Goal: Find specific page/section: Find specific page/section

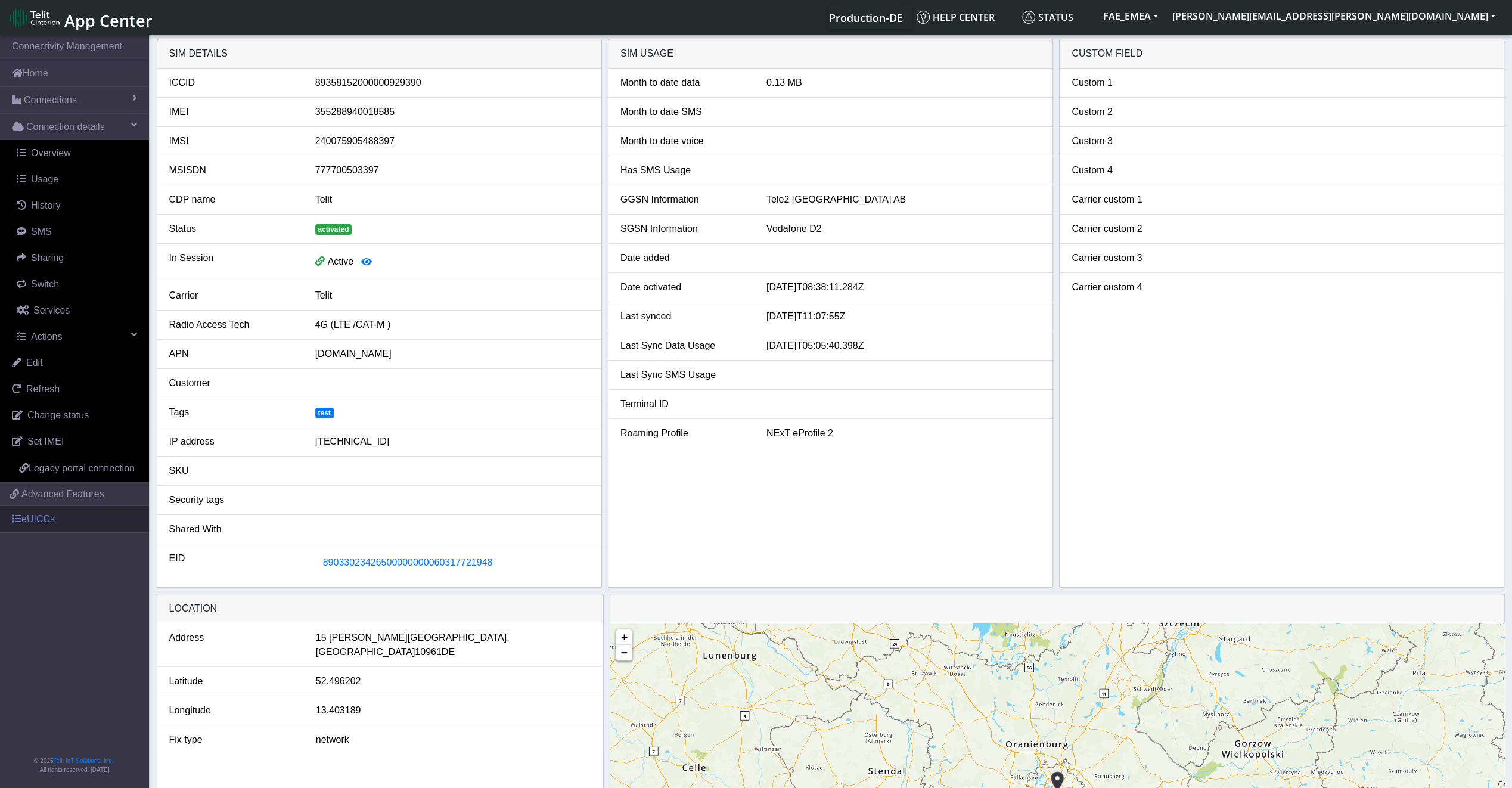
click at [49, 521] on link "eUICCs" at bounding box center [74, 519] width 149 height 26
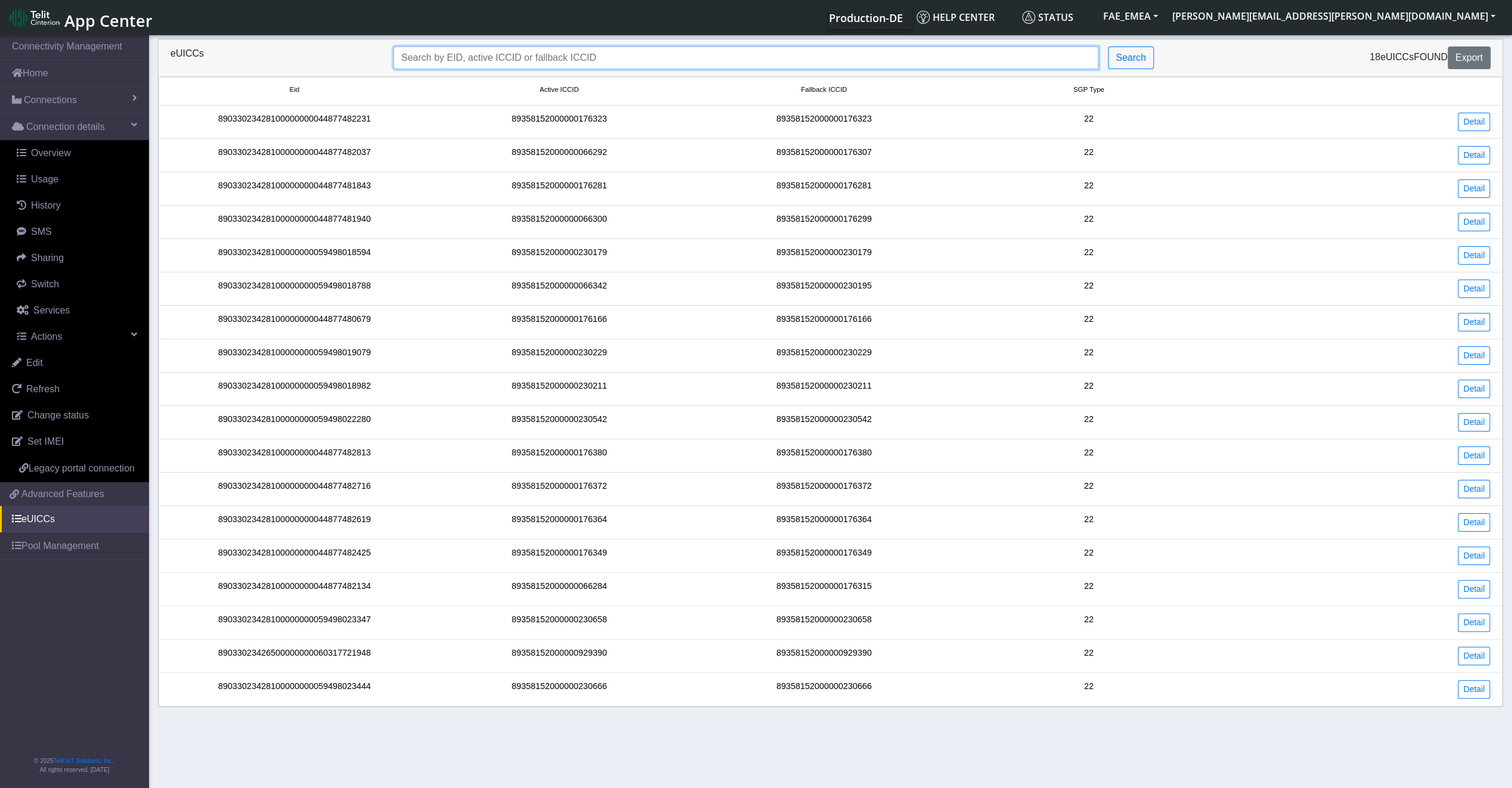
click at [493, 48] on input "Search..." at bounding box center [747, 57] width 706 height 23
click at [65, 127] on span "Connection details" at bounding box center [66, 126] width 78 height 15
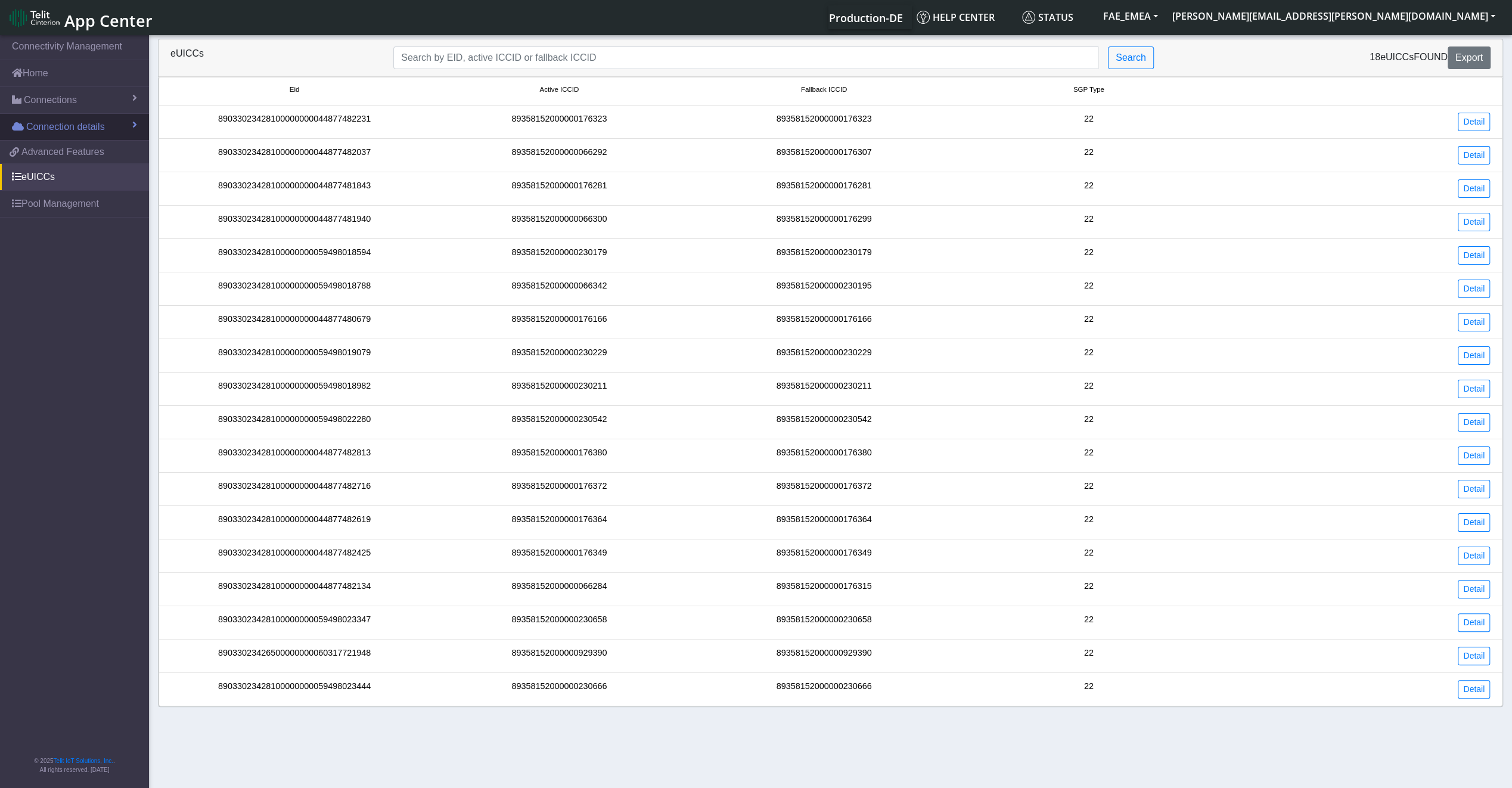
click at [65, 127] on span "Connection details" at bounding box center [66, 126] width 78 height 15
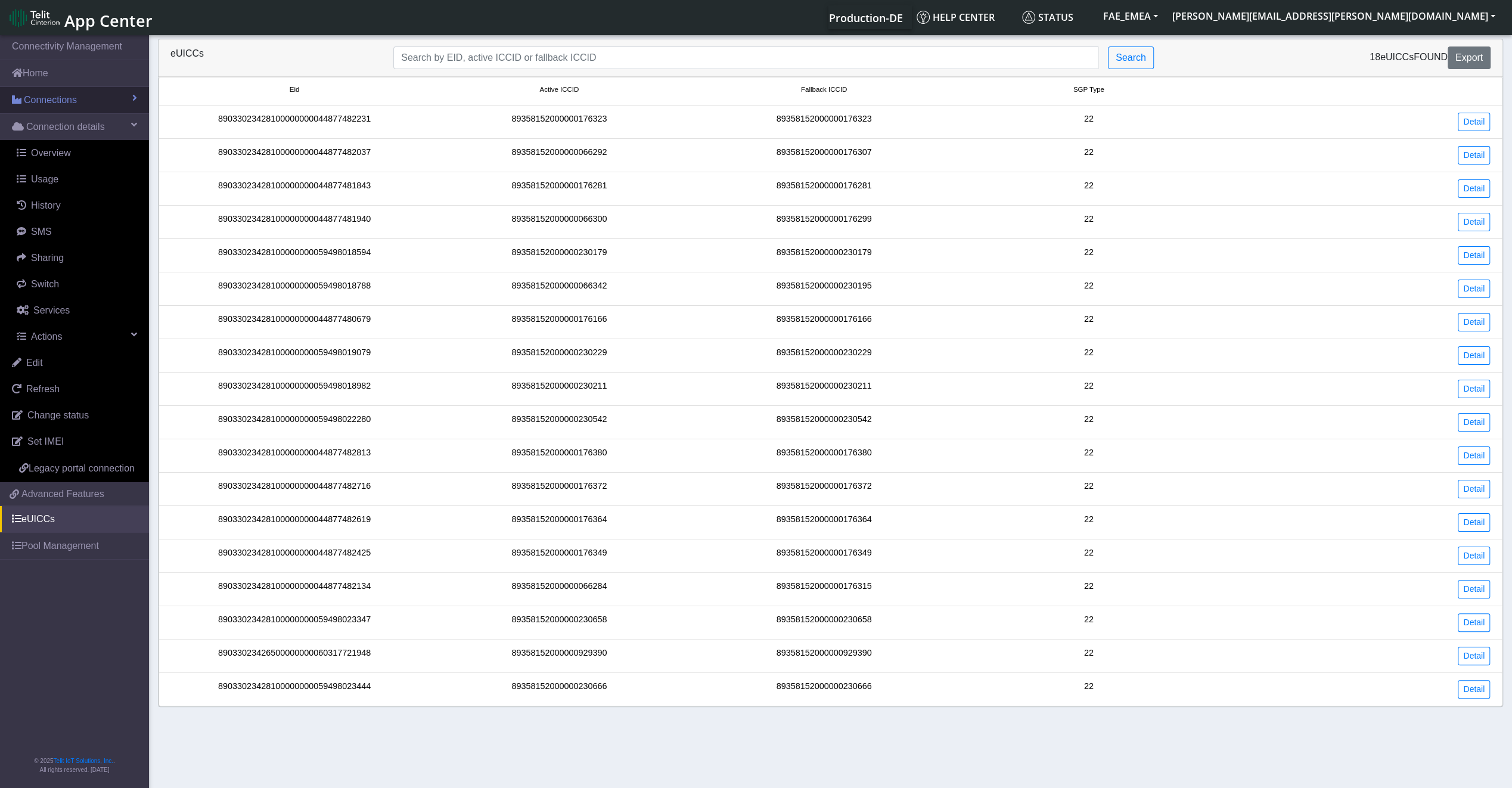
click at [60, 103] on span "Connections" at bounding box center [50, 100] width 53 height 15
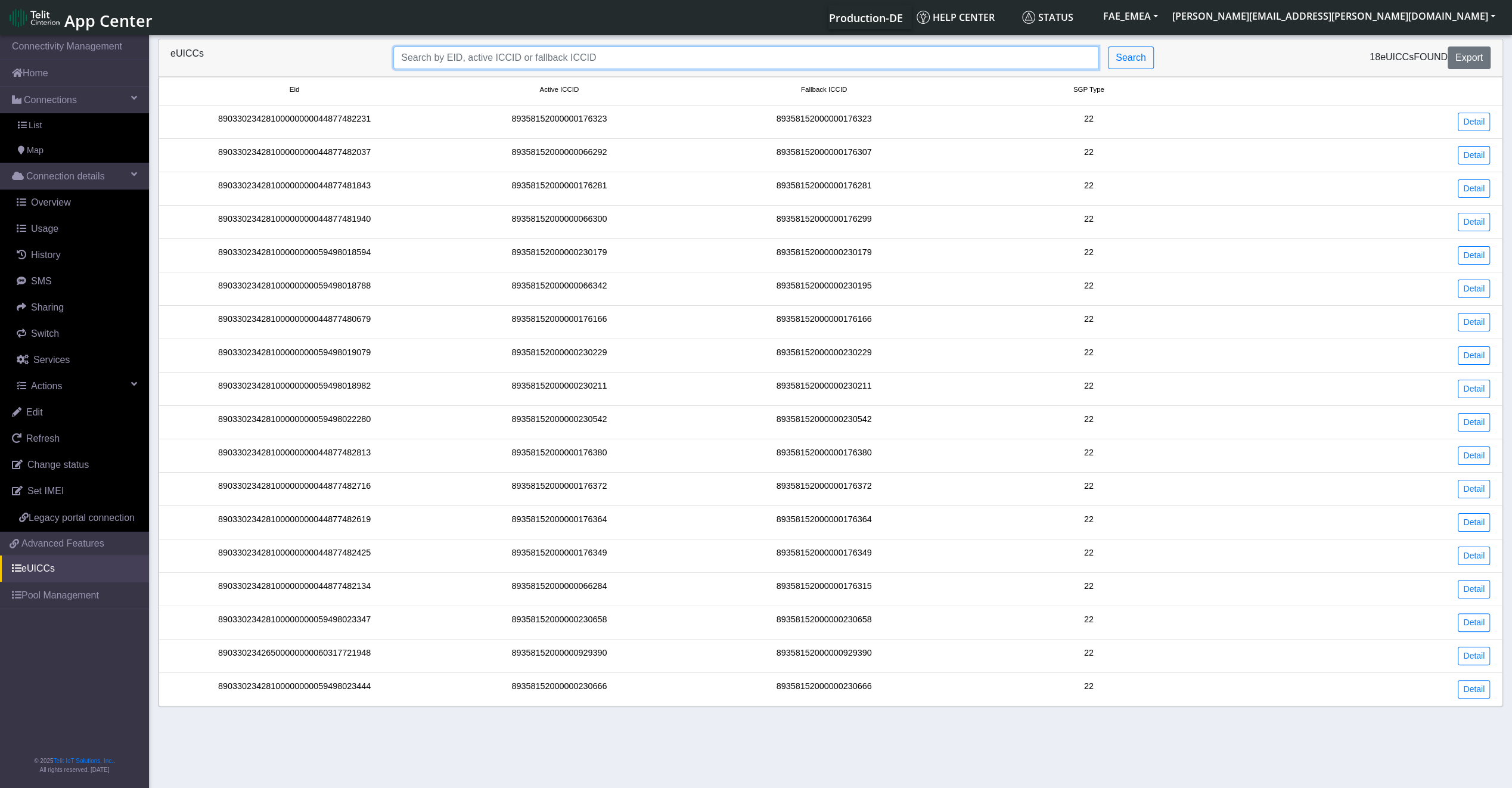
click at [485, 66] on input "Search..." at bounding box center [747, 57] width 706 height 23
paste input "240075905488397"
type input "240075905488397"
